Goal: Task Accomplishment & Management: Use online tool/utility

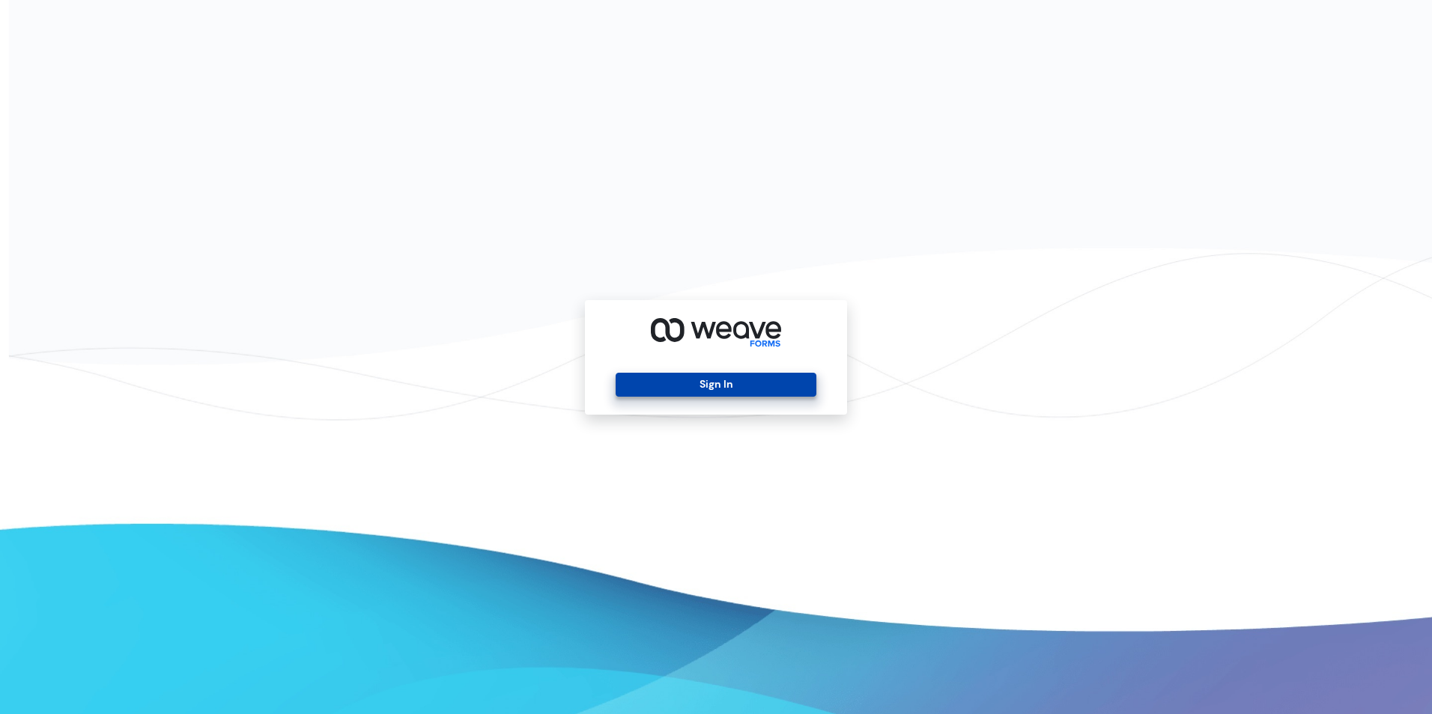
drag, startPoint x: 770, startPoint y: 375, endPoint x: 1397, endPoint y: 455, distance: 631.8
click at [774, 377] on button "Sign In" at bounding box center [716, 385] width 200 height 24
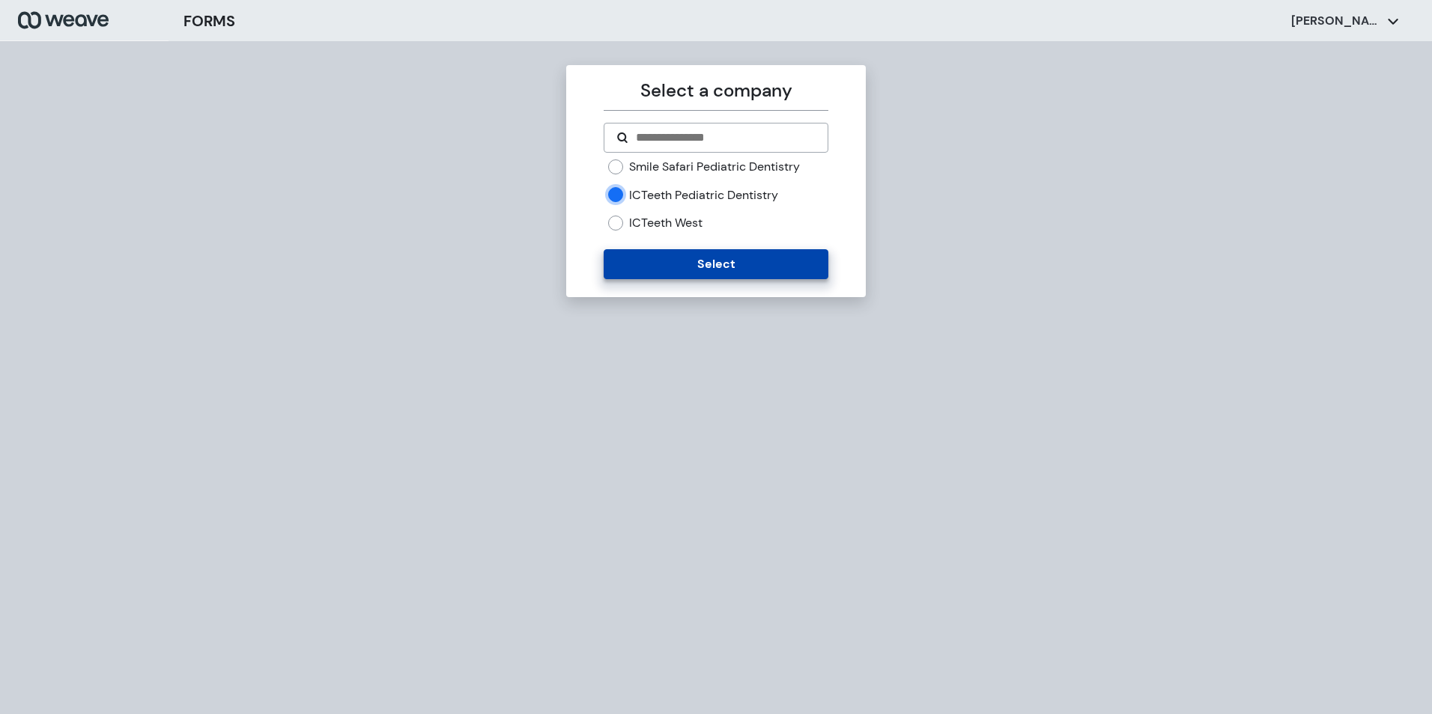
click at [704, 270] on button "Select" at bounding box center [716, 264] width 224 height 30
